Goal: Task Accomplishment & Management: Manage account settings

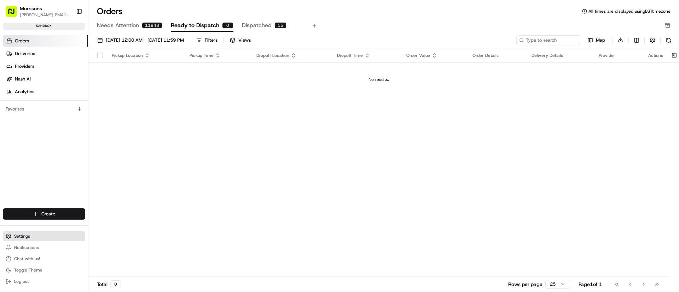
click at [29, 239] on button "Settings" at bounding box center [44, 237] width 82 height 10
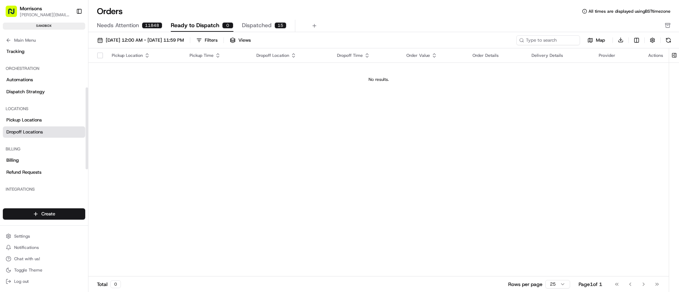
scroll to position [127, 0]
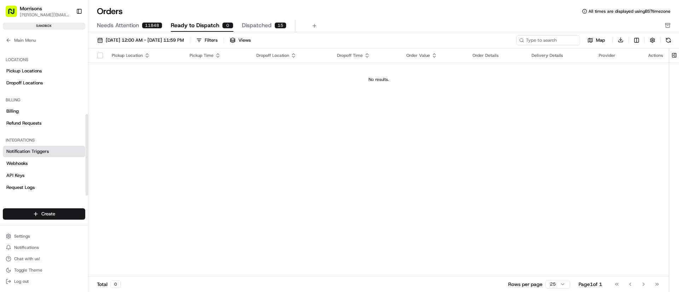
drag, startPoint x: 26, startPoint y: 152, endPoint x: 37, endPoint y: 151, distance: 10.6
click at [26, 152] on span "Notification Triggers" at bounding box center [27, 152] width 42 height 6
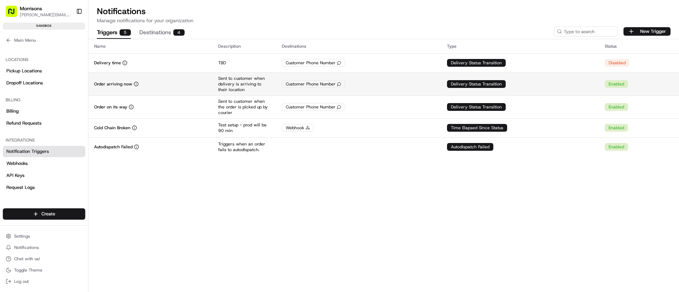
click at [494, 87] on div "Delivery Status Transition" at bounding box center [476, 84] width 59 height 8
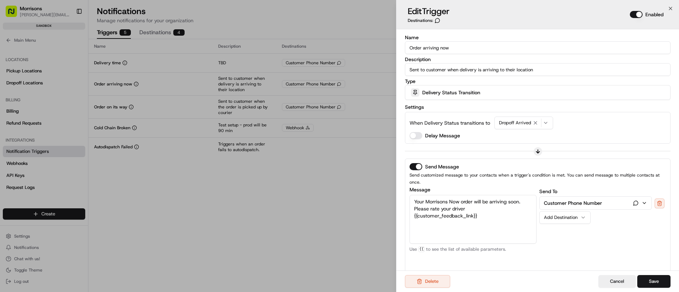
drag, startPoint x: 485, startPoint y: 212, endPoint x: 407, endPoint y: 195, distance: 79.4
click at [407, 195] on div "Send Message Send customized message to your contacts when a trigger's conditio…" at bounding box center [538, 218] width 266 height 118
click at [495, 213] on textarea "Your Morrisons Now order will be arriving soon. Please rate your driver {{custo…" at bounding box center [473, 219] width 127 height 49
click at [496, 211] on textarea "Your Morrisons Now order will be arriving soon. Please rate your driver {{custo…" at bounding box center [473, 219] width 127 height 49
drag, startPoint x: 421, startPoint y: 222, endPoint x: 423, endPoint y: 227, distance: 5.1
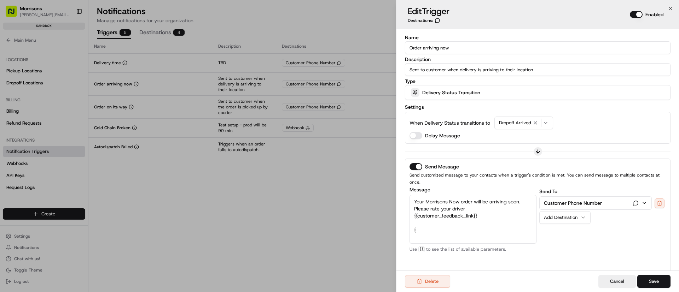
click at [423, 227] on textarea "Your Morrisons Now order will be arriving soon. Please rate your driver {{custo…" at bounding box center [473, 219] width 127 height 49
click at [426, 211] on textarea "Your Morrisons Now order will be arriving soon. Please rate your driver {{custo…" at bounding box center [473, 219] width 127 height 49
click at [453, 209] on textarea "Your Morrisons Now order will be arriving soon. Please rate your driver {{custo…" at bounding box center [473, 219] width 127 height 49
click at [481, 209] on textarea "Your Morrisons Now order will be arriving soon. Please rate your driver {{custo…" at bounding box center [473, 219] width 127 height 49
click at [425, 224] on textarea "Your Morrisons Now order will be arriving soon. Please rate your driver {{custo…" at bounding box center [473, 219] width 127 height 49
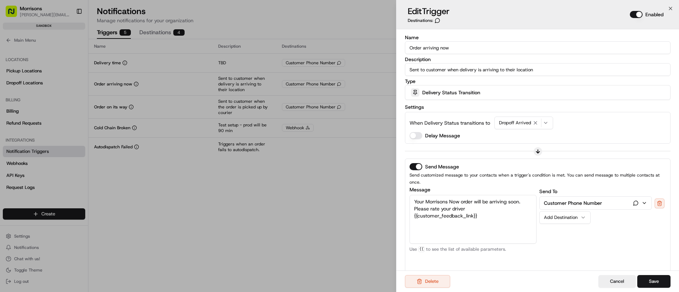
click at [431, 210] on textarea "Your Morrisons Now order will be arriving soon. Please rate your driver {{custo…" at bounding box center [473, 219] width 127 height 49
drag, startPoint x: 476, startPoint y: 206, endPoint x: 489, endPoint y: 205, distance: 12.7
click at [477, 205] on textarea "Your Morrisons Now order will be arriving soon. Please rate your driver {{custo…" at bounding box center [473, 219] width 127 height 49
click at [520, 206] on textarea "Your Morrisons Now order will be arriving soon. Please rate your driver {{custo…" at bounding box center [473, 219] width 127 height 49
click at [508, 223] on textarea "Your Morrisons Now order will be arriving soon. Please rate your driver {{custo…" at bounding box center [473, 219] width 127 height 49
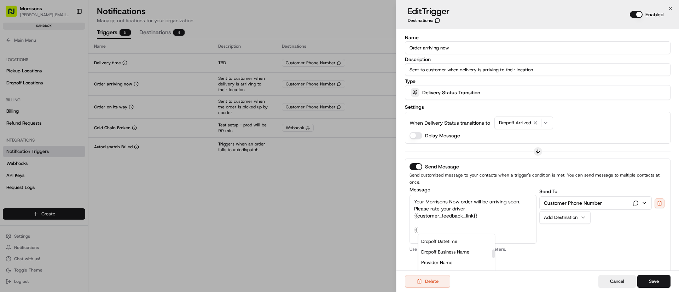
scroll to position [106, 0]
click at [444, 256] on div "Driver Name" at bounding box center [456, 261] width 76 height 11
drag, startPoint x: 436, startPoint y: 224, endPoint x: 408, endPoint y: 222, distance: 27.6
click at [408, 222] on div "Send Message Send customized message to your contacts when a trigger's conditio…" at bounding box center [538, 218] width 266 height 118
type textarea "Your Morrisons Now order will be arriving soon. Please rate your driver {{custo…"
